Goal: Check status

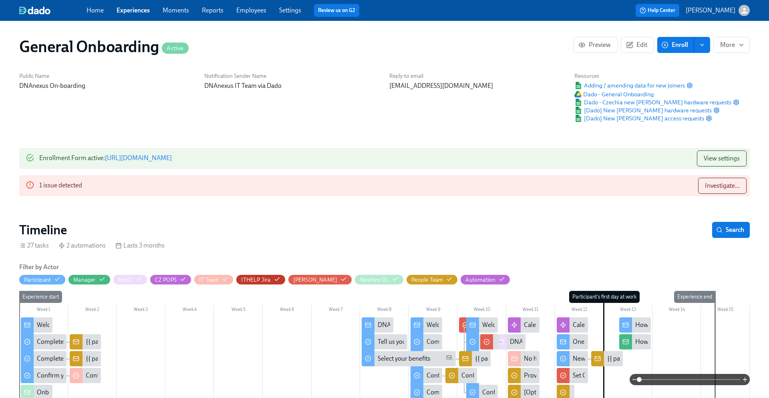
scroll to position [0, 4176]
click at [143, 15] on div "Home Experiences Moments Reports Employees Settings Review us on G2" at bounding box center [253, 10] width 332 height 13
click at [138, 12] on link "Experiences" at bounding box center [133, 10] width 33 height 8
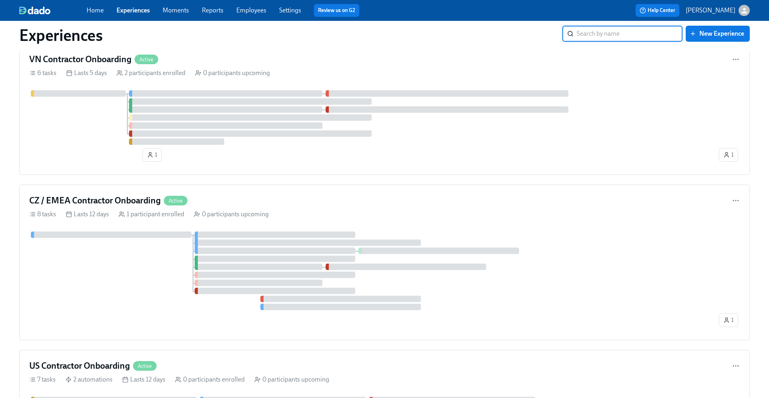
scroll to position [153, 0]
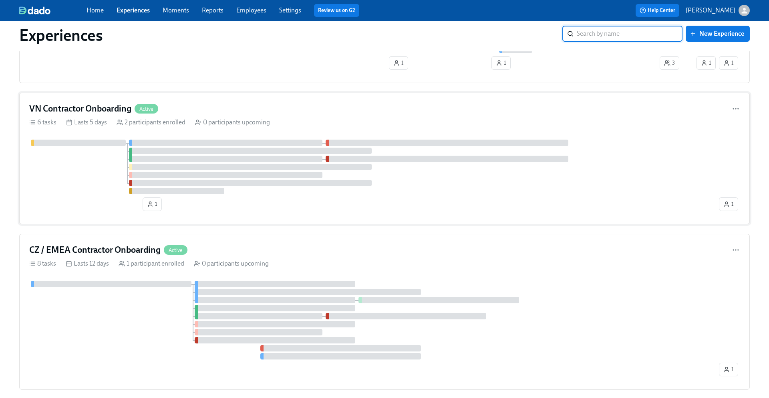
click at [120, 109] on h4 "VN Contractor Onboarding" at bounding box center [80, 109] width 102 height 12
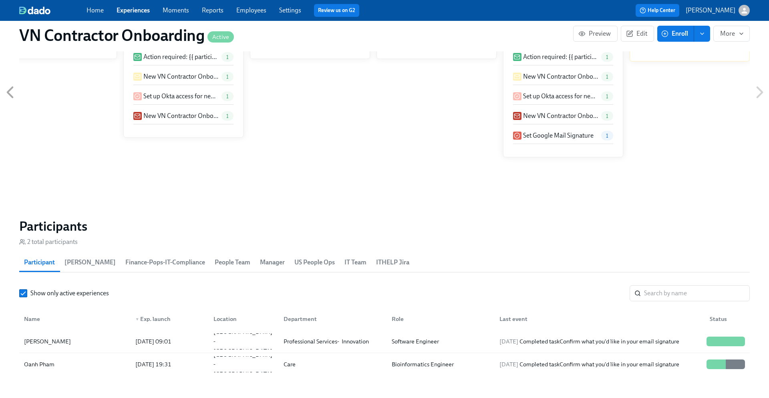
scroll to position [597, 0]
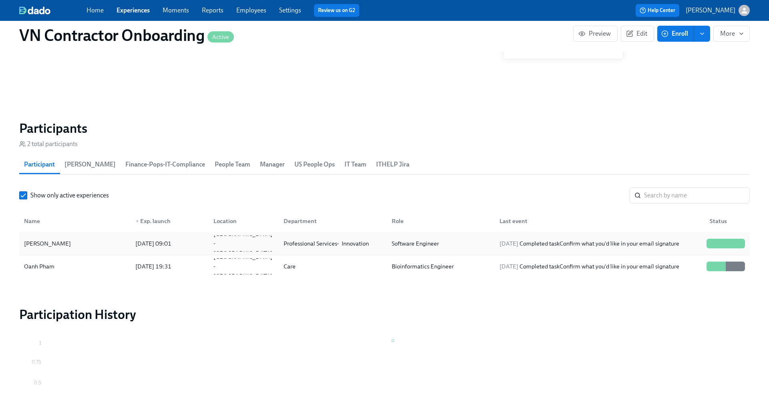
click at [147, 242] on div "[DATE] 09:01" at bounding box center [153, 243] width 42 height 10
